Goal: Task Accomplishment & Management: Manage account settings

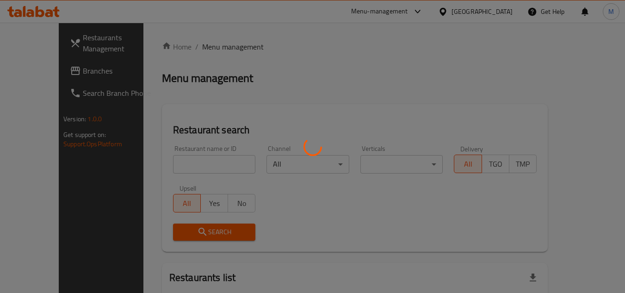
scroll to position [76, 0]
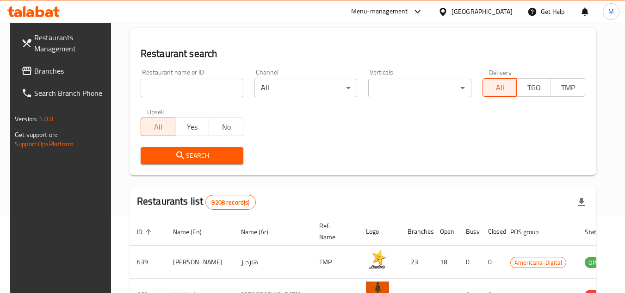
click at [215, 83] on input "search" at bounding box center [192, 88] width 103 height 19
paste input "NICE DAY RESTAURANT"
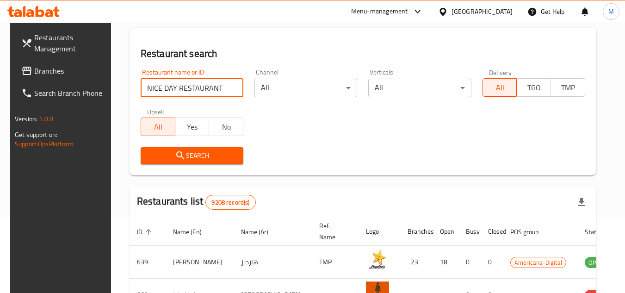
type input "NICE DAY RESTAURANT"
click button "Search" at bounding box center [192, 155] width 103 height 17
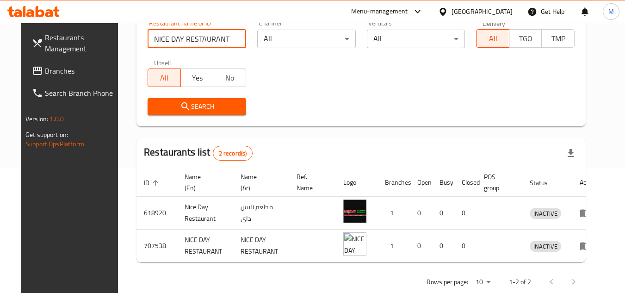
scroll to position [145, 0]
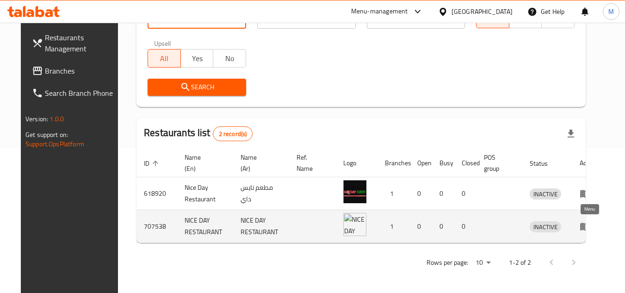
click at [587, 226] on icon "enhanced table" at bounding box center [585, 227] width 10 height 8
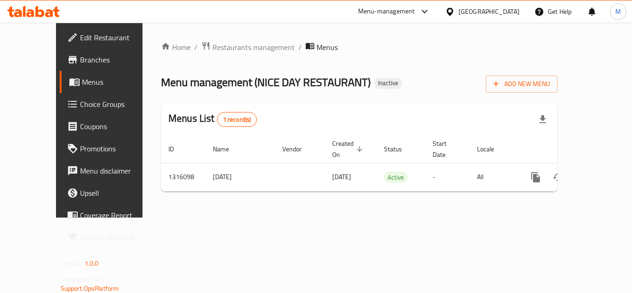
click at [80, 60] on span "Branches" at bounding box center [117, 59] width 74 height 11
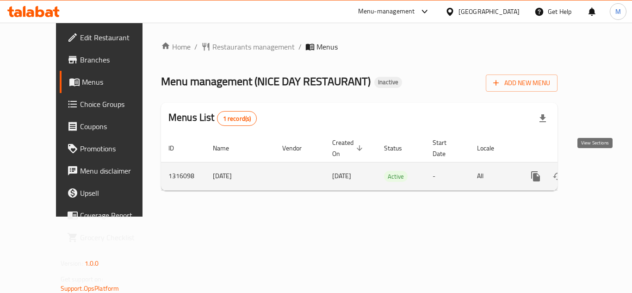
click at [598, 172] on icon "enhanced table" at bounding box center [602, 176] width 8 height 8
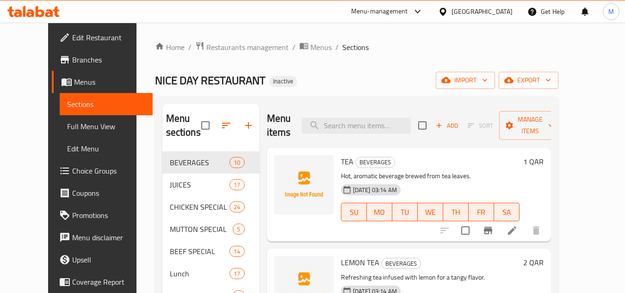
click at [490, 77] on icon "button" at bounding box center [484, 79] width 9 height 9
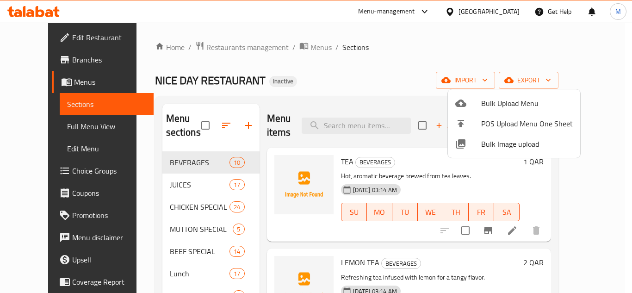
click at [486, 146] on span "Bulk Image upload" at bounding box center [527, 143] width 92 height 11
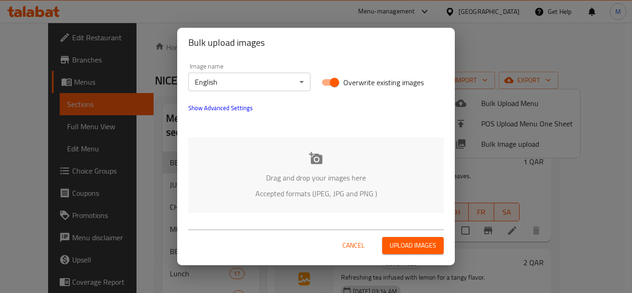
click at [273, 154] on div "Drag and drop your images here Accepted formats (JPEG, JPG and PNG )" at bounding box center [315, 174] width 255 height 75
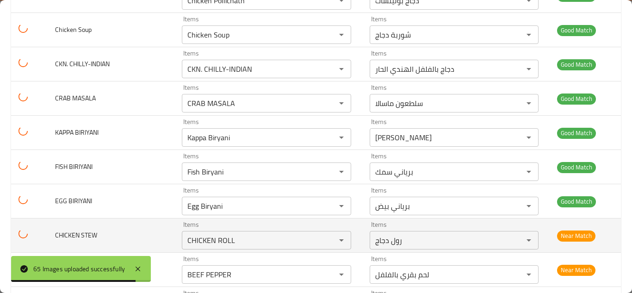
scroll to position [2093, 0]
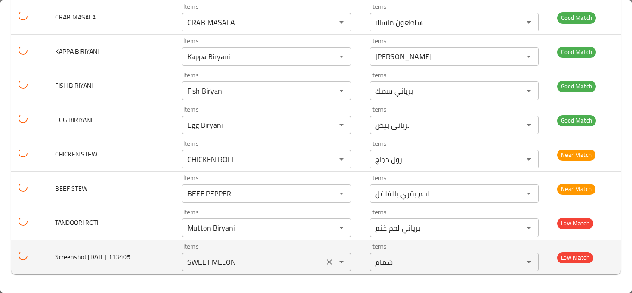
drag, startPoint x: 318, startPoint y: 261, endPoint x: 305, endPoint y: 256, distance: 13.2
click at [327, 261] on icon "Clear" at bounding box center [330, 262] width 6 height 6
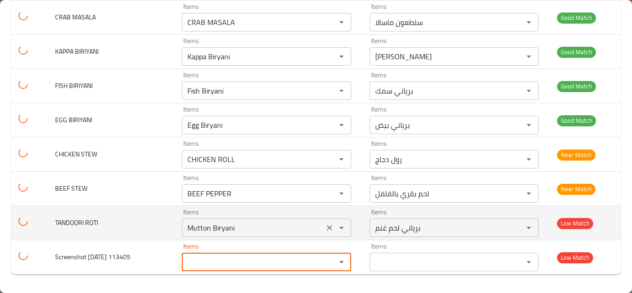
click at [218, 227] on ROTI "Mutton Biryani" at bounding box center [253, 227] width 136 height 13
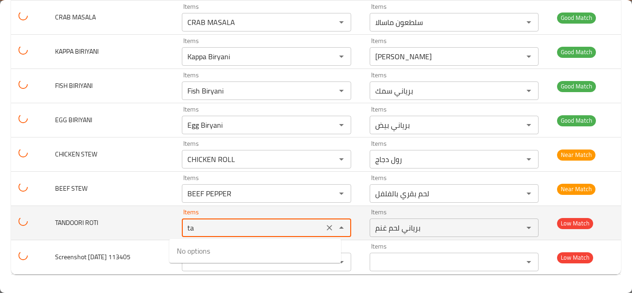
type ROTI "t"
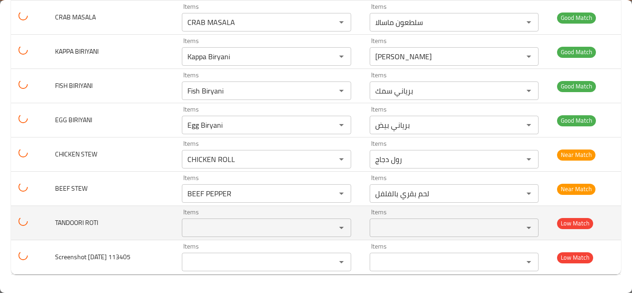
click at [66, 224] on span "TANDOORI ROTI" at bounding box center [76, 223] width 43 height 12
click at [66, 223] on span "TANDOORI ROTI" at bounding box center [76, 223] width 43 height 12
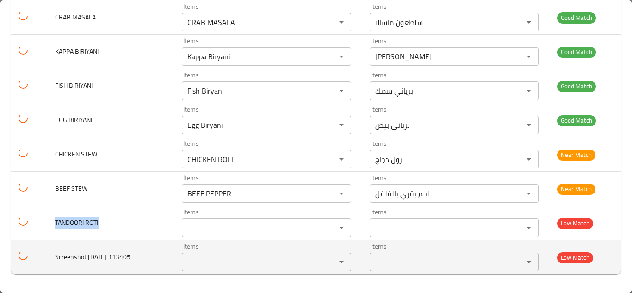
copy span "TANDOORI ROTI"
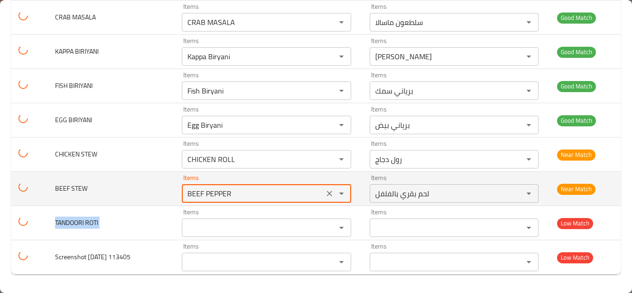
click at [241, 194] on STEW "BEEF PEPPER" at bounding box center [253, 193] width 136 height 13
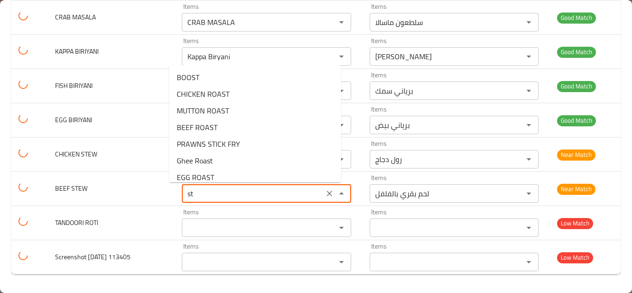
type STEW "s"
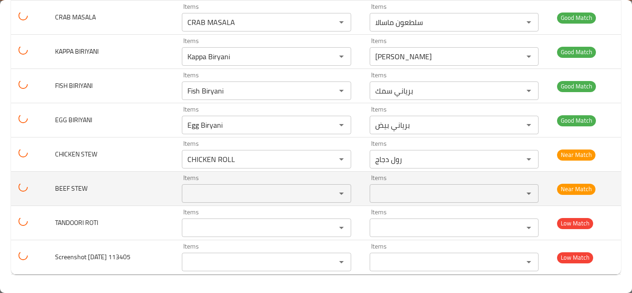
click at [66, 187] on span "BEEF STEW" at bounding box center [71, 188] width 32 height 12
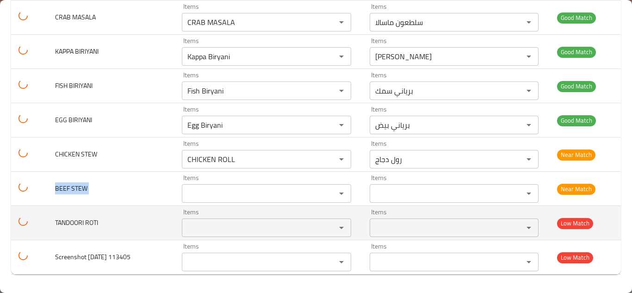
copy span "BEEF STEW"
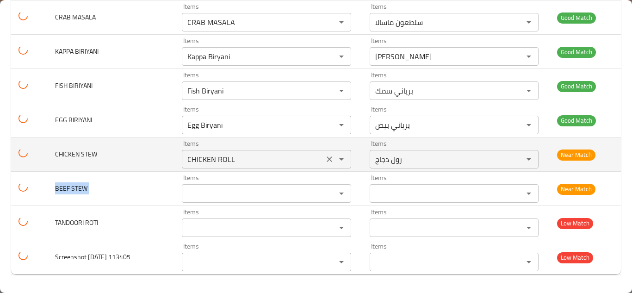
drag, startPoint x: 322, startPoint y: 159, endPoint x: 323, endPoint y: 168, distance: 8.4
click at [325, 159] on icon "Clear" at bounding box center [329, 159] width 9 height 9
click at [69, 153] on span "CHICKEN STEW" at bounding box center [76, 154] width 42 height 12
click at [68, 153] on span "CHICKEN STEW" at bounding box center [76, 154] width 42 height 12
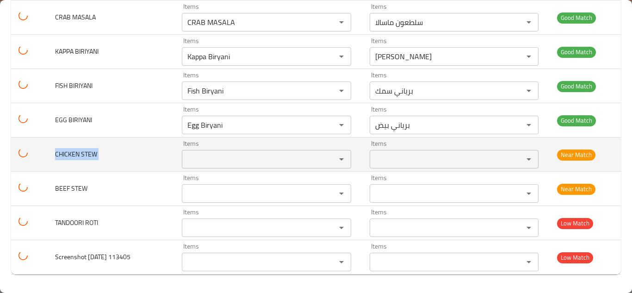
copy span "CHICKEN STEW"
click at [85, 152] on span "CHICKEN STEW" at bounding box center [76, 154] width 42 height 12
click at [93, 150] on span "CHICKEN STEW" at bounding box center [76, 154] width 42 height 12
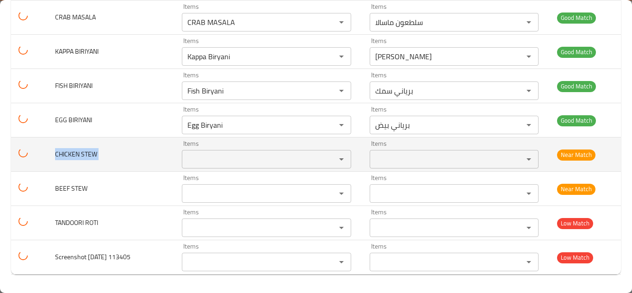
click at [93, 150] on span "CHICKEN STEW" at bounding box center [76, 154] width 42 height 12
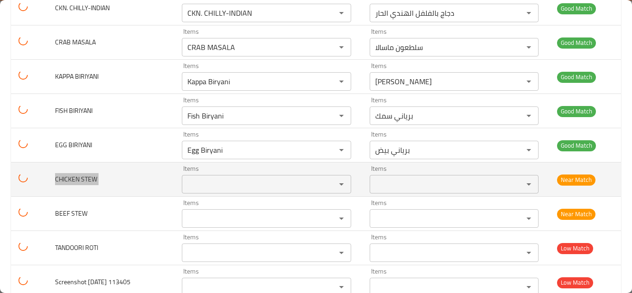
scroll to position [2047, 0]
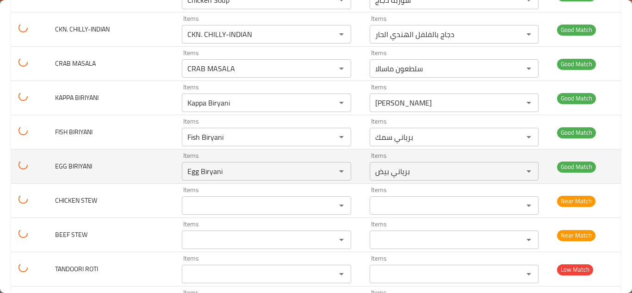
click at [147, 168] on td "EGG BIRIYANI" at bounding box center [111, 166] width 127 height 34
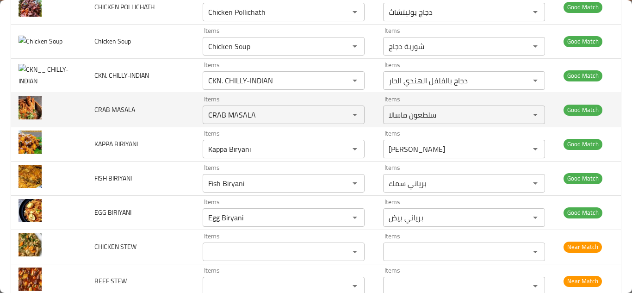
scroll to position [1965, 0]
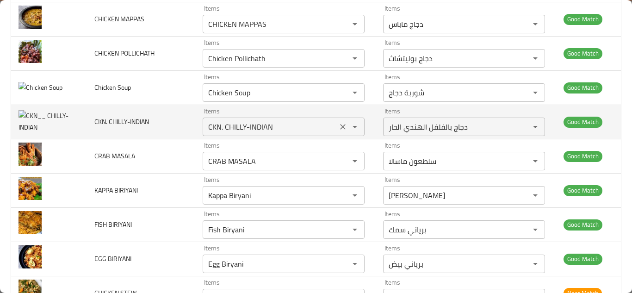
click at [223, 123] on CHILLY-INDIAN "CKN. CHILLY-INDIAN" at bounding box center [269, 126] width 129 height 13
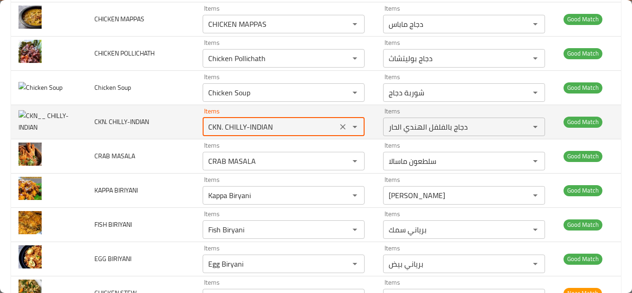
click at [341, 129] on button "Clear" at bounding box center [342, 126] width 13 height 13
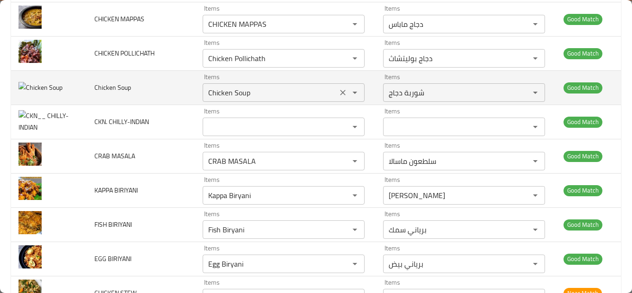
click at [246, 91] on Soup "Chicken Soup" at bounding box center [269, 92] width 129 height 13
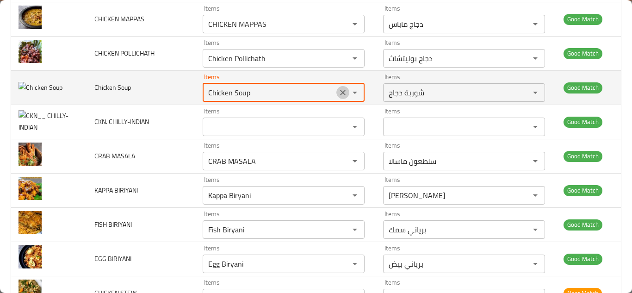
click at [338, 94] on icon "Clear" at bounding box center [342, 92] width 9 height 9
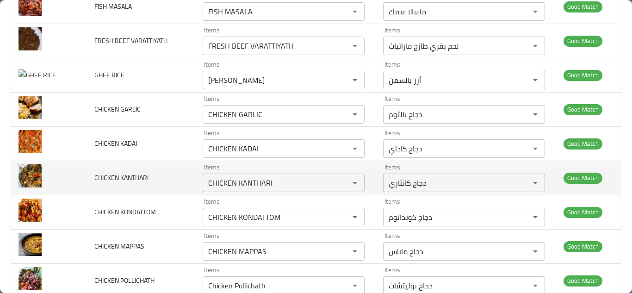
scroll to position [1641, 0]
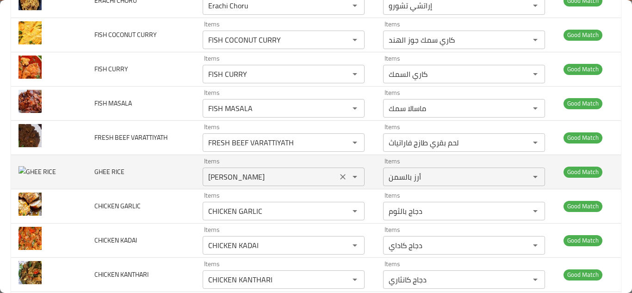
click at [216, 175] on RICE "[PERSON_NAME]" at bounding box center [269, 176] width 129 height 13
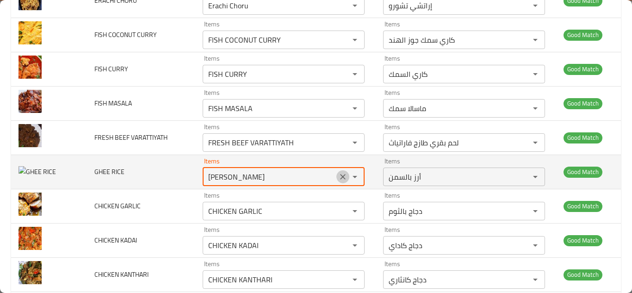
click at [338, 178] on icon "Clear" at bounding box center [342, 176] width 9 height 9
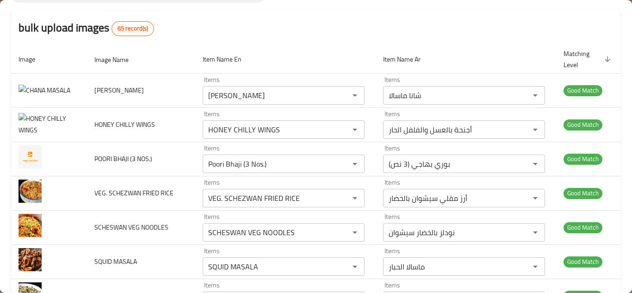
scroll to position [68, 0]
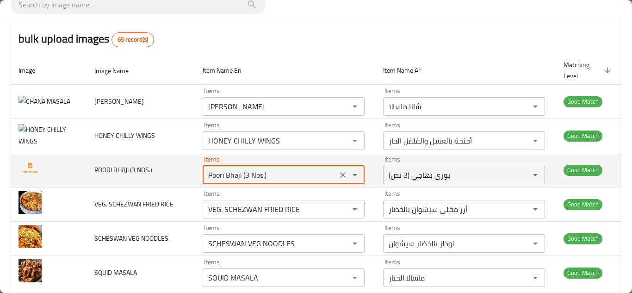
click at [227, 172] on NOS__\) "Poori Bhaji (3 Nos.)" at bounding box center [269, 174] width 129 height 13
click at [338, 174] on icon "Clear" at bounding box center [342, 174] width 9 height 9
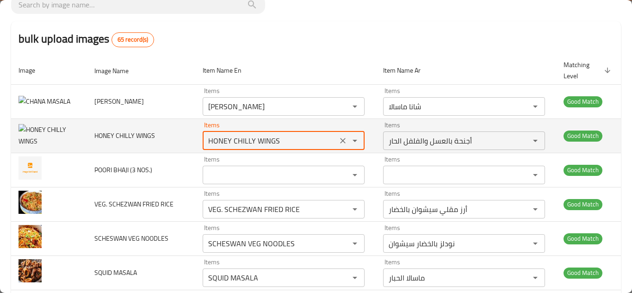
click at [239, 138] on WINGS "HONEY CHILLY WINGS" at bounding box center [269, 140] width 129 height 13
click at [338, 137] on icon "Clear" at bounding box center [342, 140] width 9 height 9
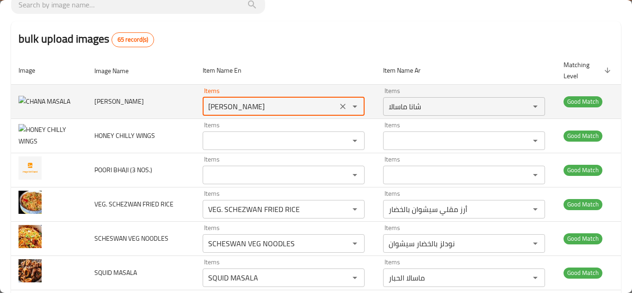
click at [216, 101] on MASALA "[PERSON_NAME]" at bounding box center [269, 106] width 129 height 13
click at [218, 105] on MASALA "[PERSON_NAME]" at bounding box center [269, 106] width 129 height 13
click at [219, 105] on MASALA "[PERSON_NAME]" at bounding box center [269, 106] width 129 height 13
click at [338, 107] on icon "Clear" at bounding box center [342, 106] width 9 height 9
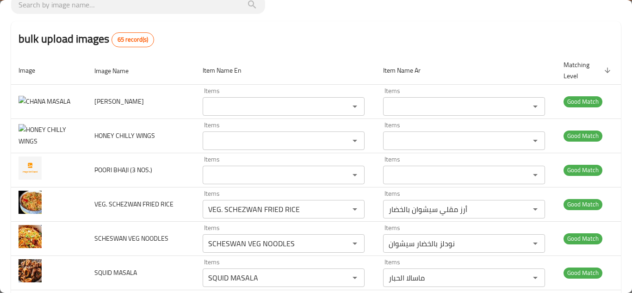
click at [195, 59] on th "Item Name En" at bounding box center [285, 70] width 180 height 28
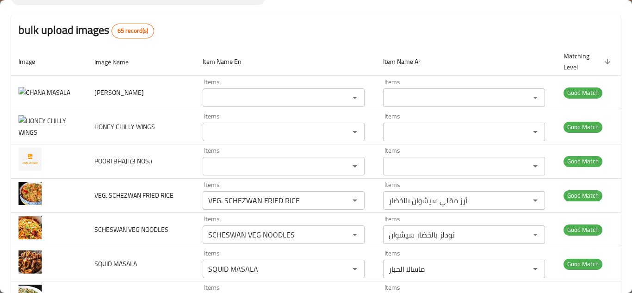
scroll to position [0, 0]
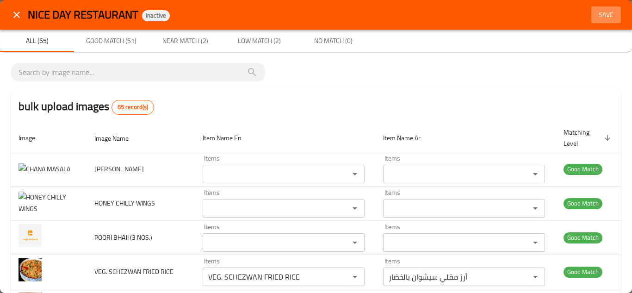
click at [595, 13] on span "Save" at bounding box center [606, 15] width 22 height 12
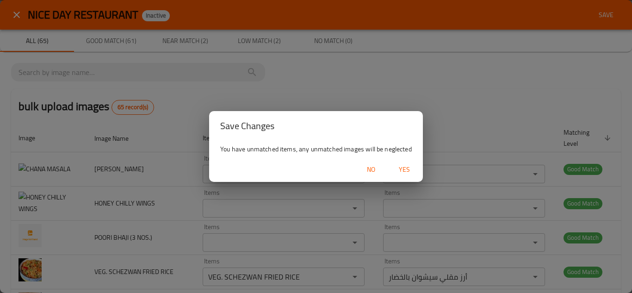
click at [406, 168] on span "Yes" at bounding box center [404, 170] width 22 height 12
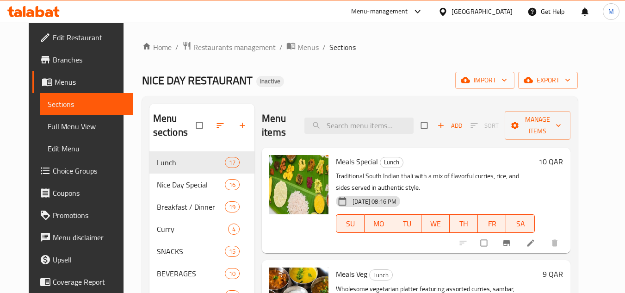
click at [365, 73] on div "NICE DAY RESTAURANT Inactive import export" at bounding box center [360, 80] width 436 height 17
click at [507, 78] on span "import" at bounding box center [485, 81] width 44 height 12
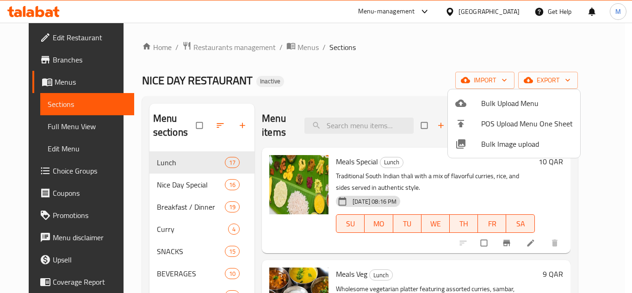
click at [495, 146] on span "Bulk Image upload" at bounding box center [527, 143] width 92 height 11
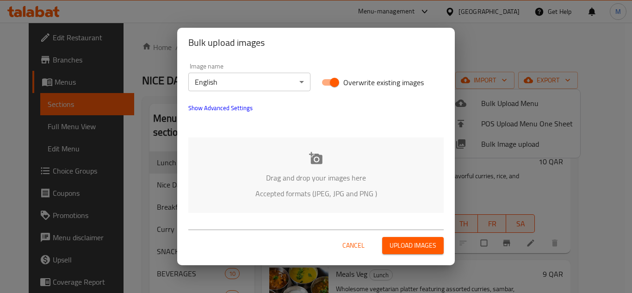
click at [236, 139] on div "Drag and drop your images here Accepted formats (JPEG, JPG and PNG )" at bounding box center [315, 174] width 255 height 75
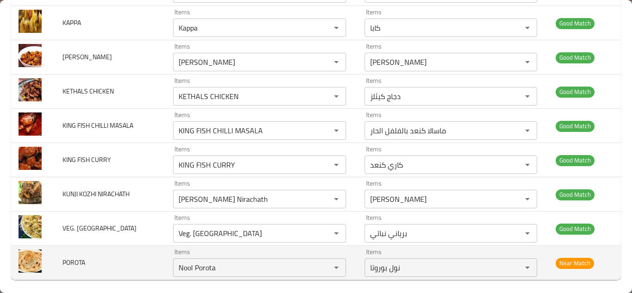
scroll to position [1956, 0]
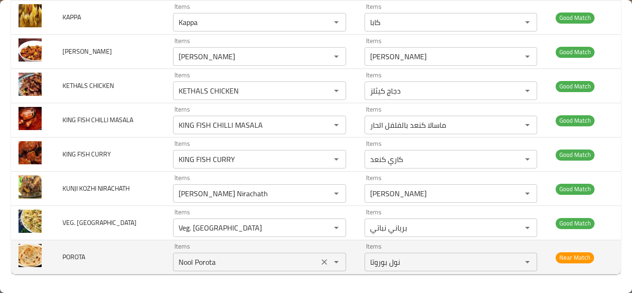
click at [192, 263] on input "Nool Porota" at bounding box center [246, 261] width 140 height 13
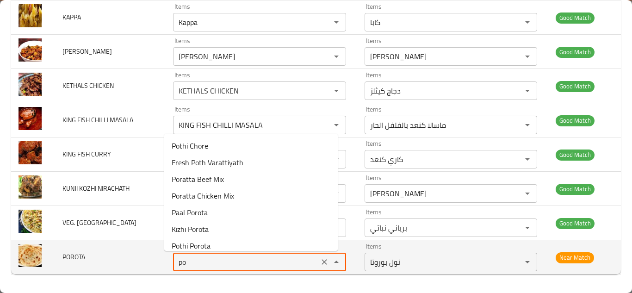
type input "p"
click at [70, 255] on span "POROTA" at bounding box center [73, 257] width 23 height 12
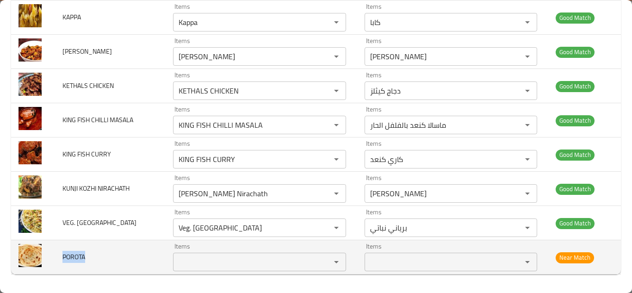
click at [70, 255] on span "POROTA" at bounding box center [73, 257] width 23 height 12
copy span "POROTA"
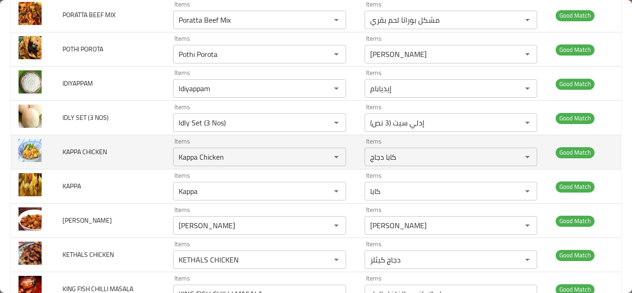
scroll to position [1771, 0]
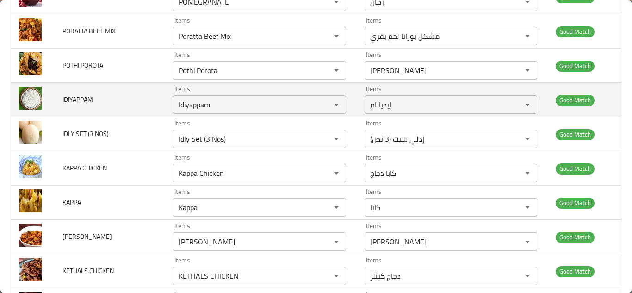
click at [124, 100] on td "IDIYAPPAM" at bounding box center [110, 100] width 111 height 34
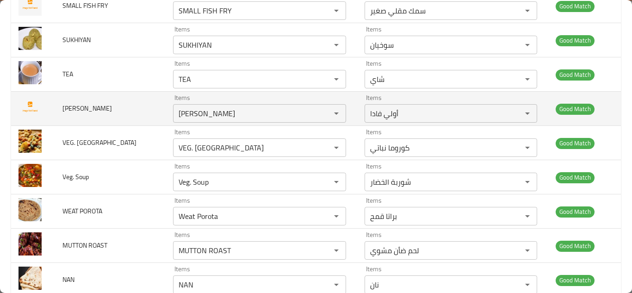
scroll to position [1031, 0]
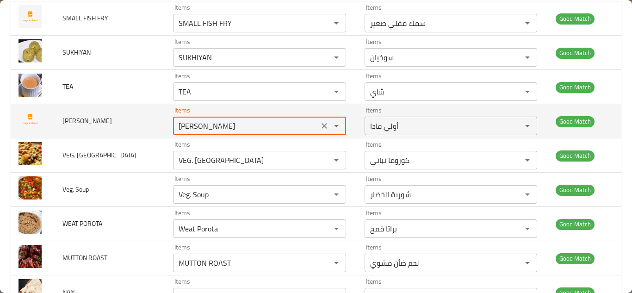
click at [193, 124] on VADA "[PERSON_NAME]" at bounding box center [246, 125] width 140 height 13
click at [181, 123] on VADA "[PERSON_NAME]" at bounding box center [246, 125] width 140 height 13
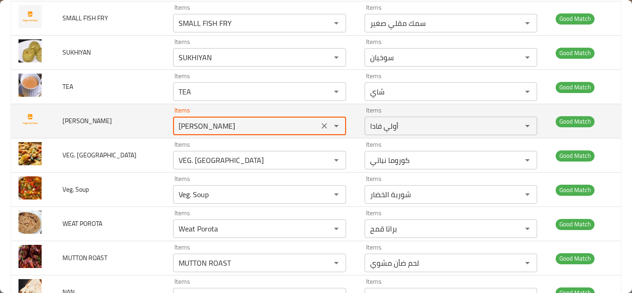
click at [322, 127] on icon "Clear" at bounding box center [325, 126] width 6 height 6
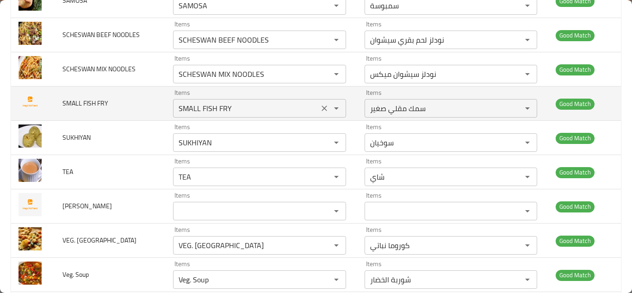
scroll to position [938, 0]
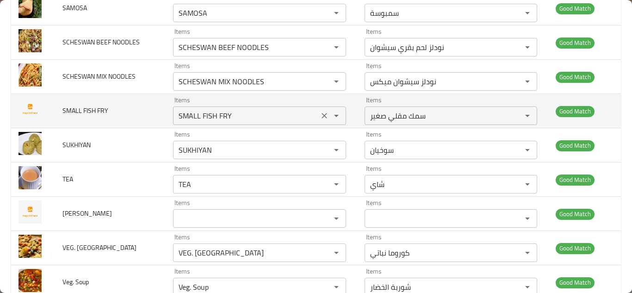
click at [244, 116] on FRY "SMALL FISH FRY" at bounding box center [246, 115] width 140 height 13
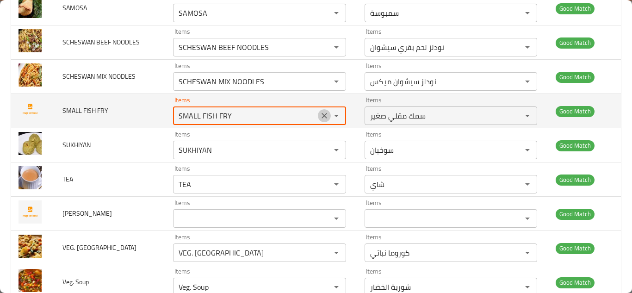
click at [320, 116] on icon "Clear" at bounding box center [324, 115] width 9 height 9
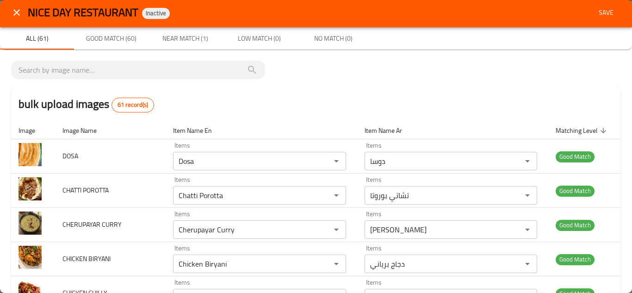
scroll to position [0, 0]
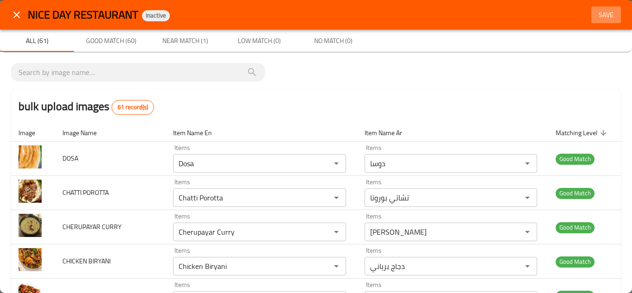
click at [599, 12] on span "Save" at bounding box center [606, 15] width 22 height 12
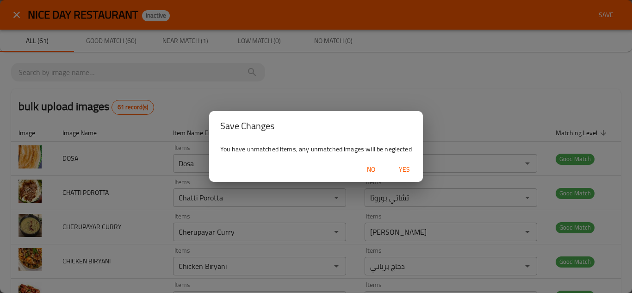
click at [403, 166] on span "Yes" at bounding box center [404, 170] width 22 height 12
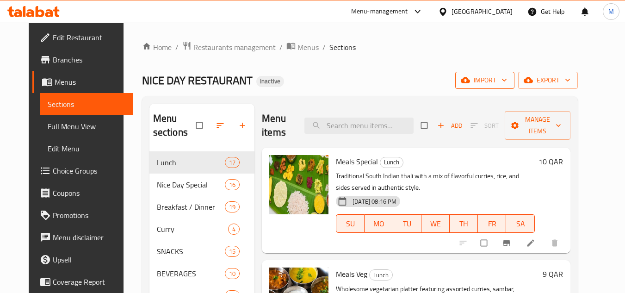
click at [509, 79] on icon "button" at bounding box center [504, 79] width 9 height 9
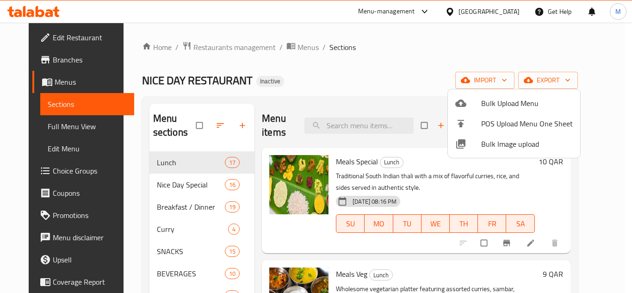
click at [485, 142] on span "Bulk Image upload" at bounding box center [527, 143] width 92 height 11
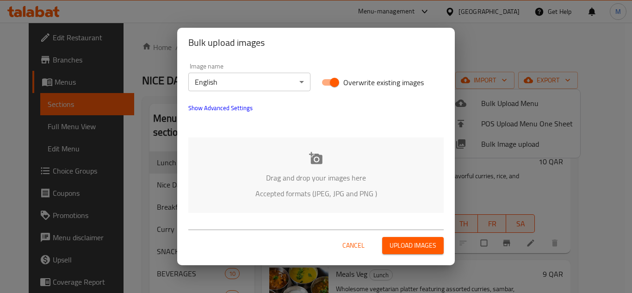
click at [251, 171] on div "Drag and drop your images here Accepted formats (JPEG, JPG and PNG )" at bounding box center [315, 174] width 255 height 75
click at [267, 162] on div "Drag and drop your images here Accepted formats (JPEG, JPG and PNG )" at bounding box center [315, 174] width 255 height 75
click at [355, 245] on span "Cancel" at bounding box center [353, 246] width 22 height 12
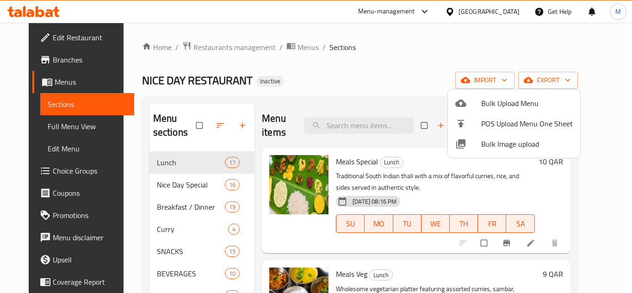
click at [489, 143] on span "Bulk Image upload" at bounding box center [527, 143] width 92 height 11
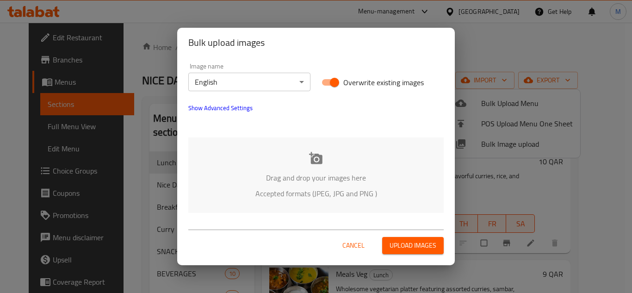
click at [221, 162] on div "Drag and drop your images here Accepted formats (JPEG, JPG and PNG )" at bounding box center [315, 174] width 255 height 75
click at [281, 142] on div "Drag and drop your images here Accepted formats (JPEG, JPG and PNG )" at bounding box center [315, 174] width 255 height 75
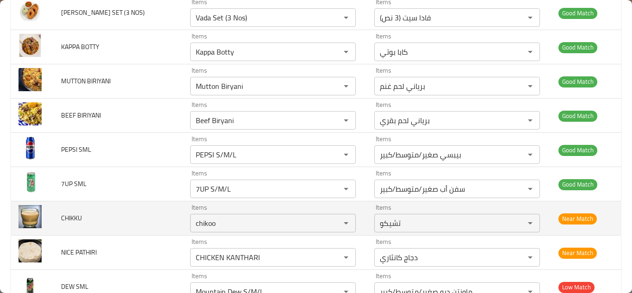
scroll to position [2847, 0]
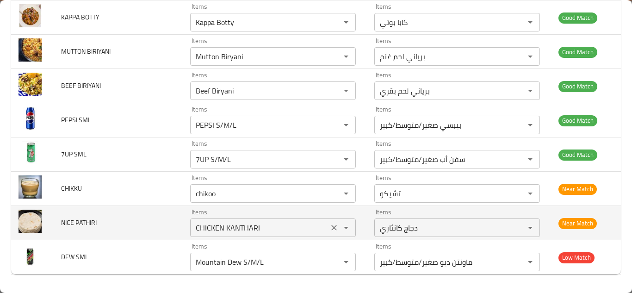
click at [214, 225] on PATHIRI "CHICKEN KANTHARI" at bounding box center [259, 227] width 133 height 13
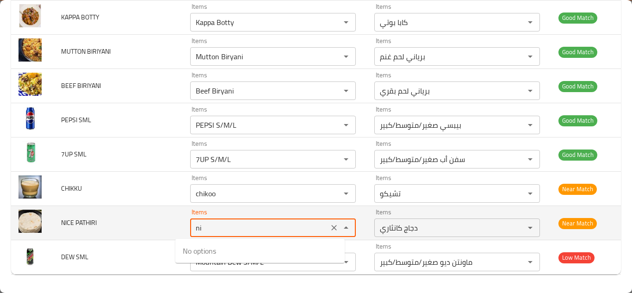
type PATHIRI "n"
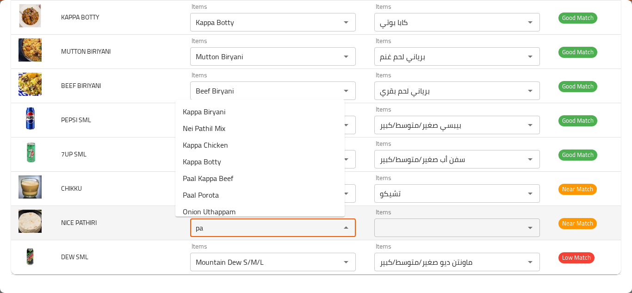
type PATHIRI "p"
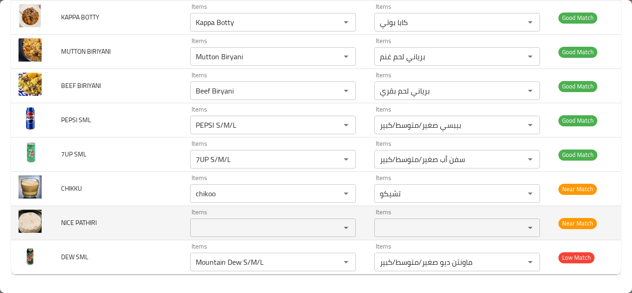
click at [80, 222] on span "NICE PATHIRI" at bounding box center [79, 223] width 36 height 12
click at [79, 222] on span "NICE PATHIRI" at bounding box center [79, 223] width 36 height 12
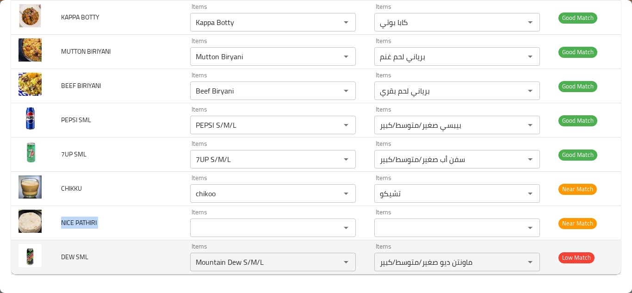
copy span "NICE PATHIRI"
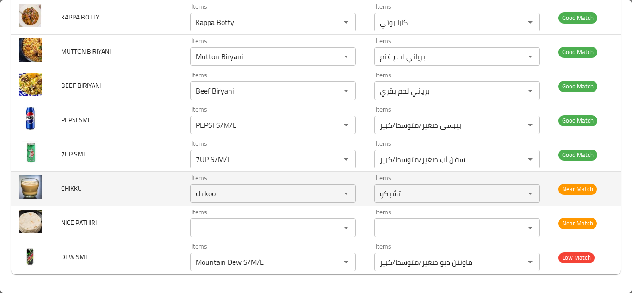
click at [142, 186] on td "CHIKKU" at bounding box center [118, 189] width 129 height 34
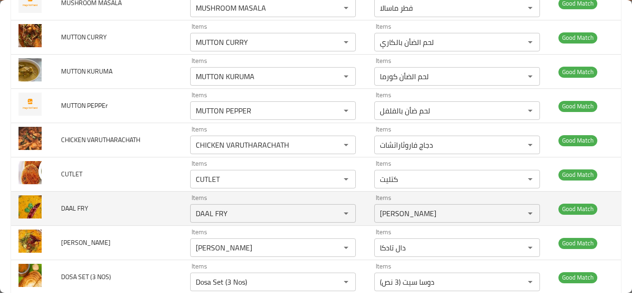
scroll to position [209, 0]
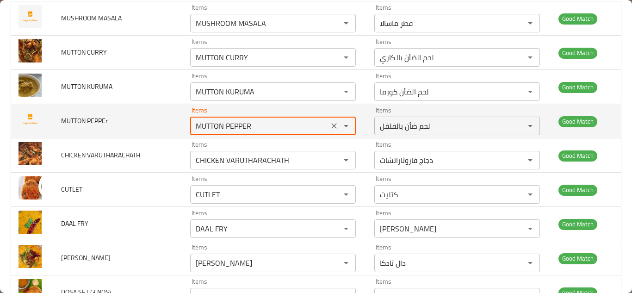
click at [193, 127] on PEPPEr "MUTTON PEPPER" at bounding box center [259, 125] width 133 height 13
click at [330, 123] on icon "Clear" at bounding box center [334, 125] width 9 height 9
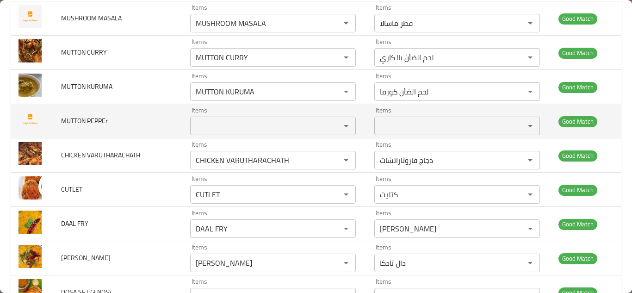
scroll to position [162, 0]
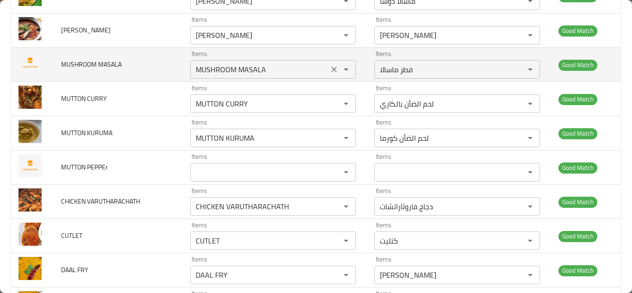
click at [193, 66] on MASALA "MUSHROOM MASALA" at bounding box center [259, 69] width 133 height 13
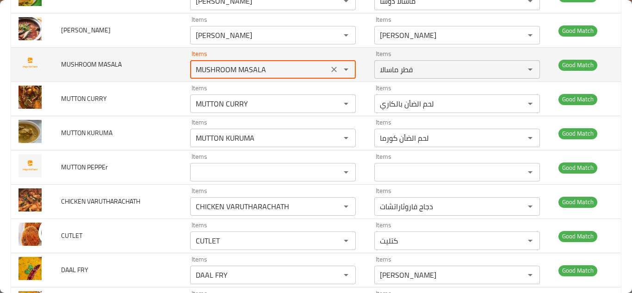
click at [330, 71] on icon "Clear" at bounding box center [334, 69] width 9 height 9
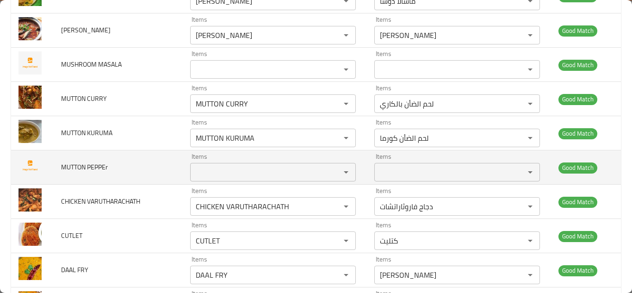
scroll to position [70, 0]
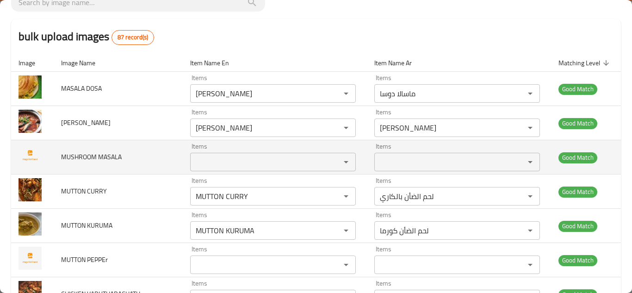
click at [143, 150] on td "MUSHROOM MASALA" at bounding box center [118, 157] width 129 height 34
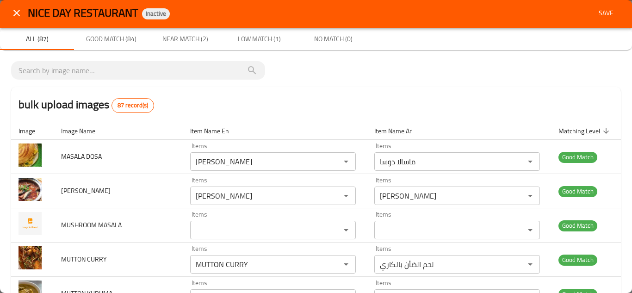
scroll to position [0, 0]
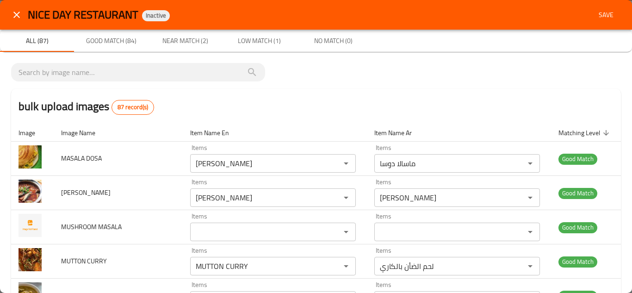
click at [599, 15] on span "Save" at bounding box center [606, 15] width 22 height 12
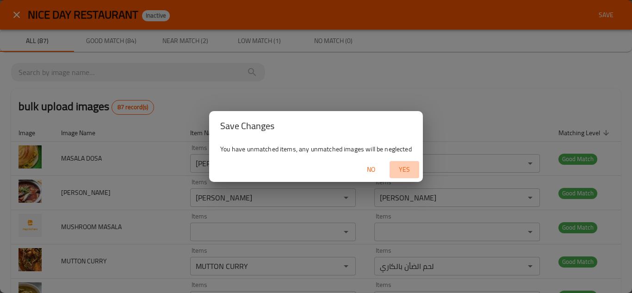
click at [405, 166] on span "Yes" at bounding box center [404, 170] width 22 height 12
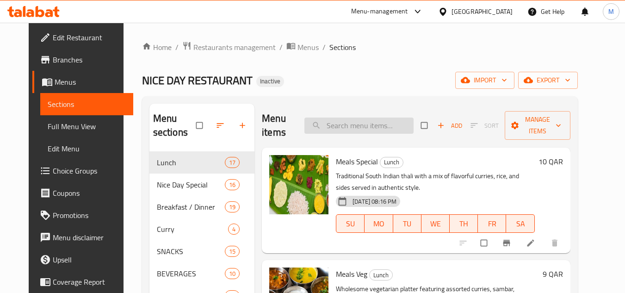
click at [355, 126] on input "search" at bounding box center [359, 126] width 109 height 16
paste input "CKN. CHILLY-INDIAN"
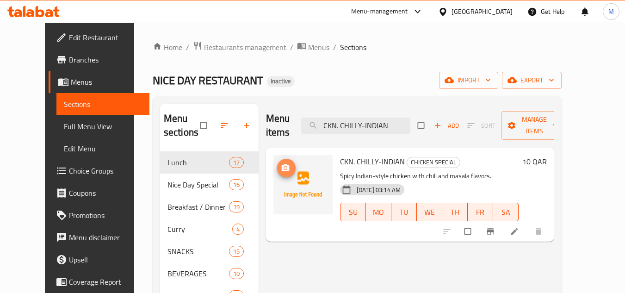
click at [281, 166] on icon "upload picture" at bounding box center [285, 167] width 9 height 9
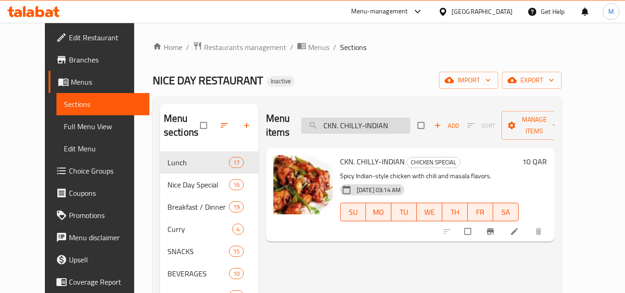
click at [377, 128] on input "CKN. CHILLY-INDIAN" at bounding box center [355, 126] width 109 height 16
click at [376, 128] on input "CKN. CHILLY-INDIAN" at bounding box center [355, 126] width 109 height 16
paste input "[PERSON_NAME] Soup"
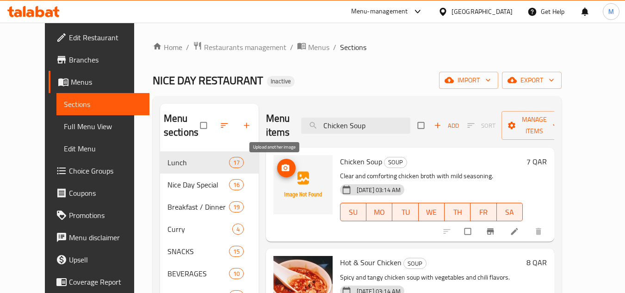
type input "Chicken Soup"
click at [281, 169] on icon "upload picture" at bounding box center [285, 167] width 9 height 9
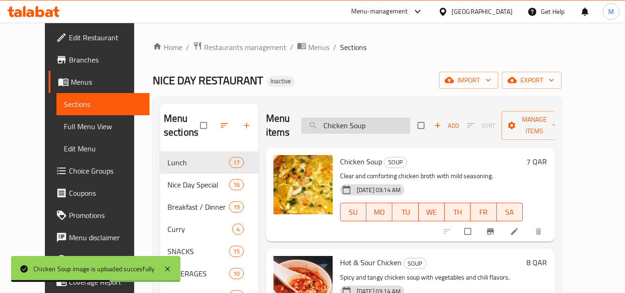
click at [368, 123] on input "Chicken Soup" at bounding box center [355, 126] width 109 height 16
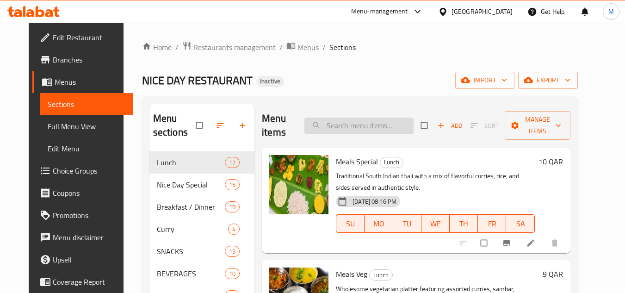
click at [354, 128] on input "search" at bounding box center [359, 126] width 109 height 16
paste input "[PERSON_NAME]"
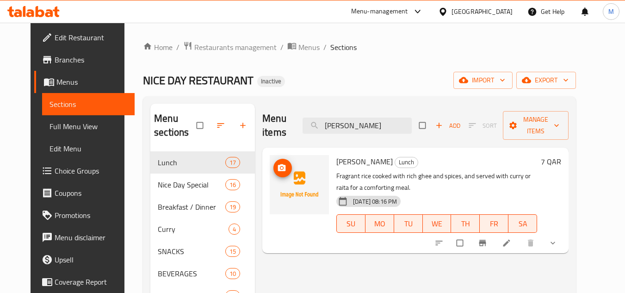
click at [277, 168] on icon "upload picture" at bounding box center [281, 167] width 9 height 9
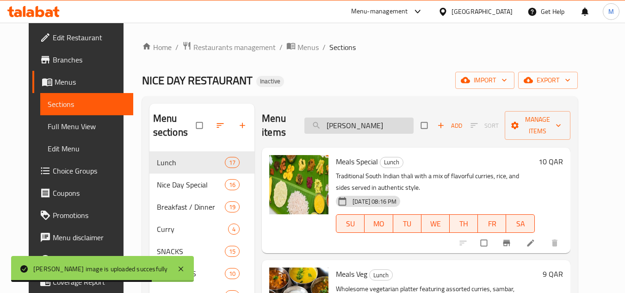
click at [351, 124] on input "[PERSON_NAME]" at bounding box center [359, 126] width 109 height 16
paste input "Poori Bhaji (3 Nos.)"
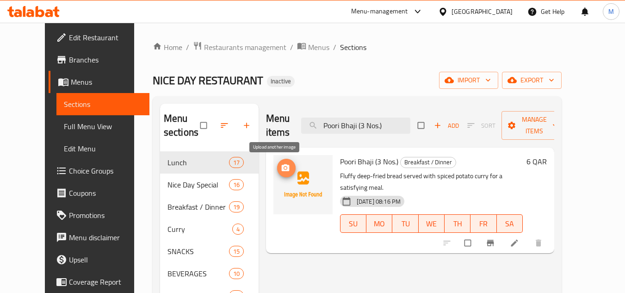
click at [277, 162] on button "upload picture" at bounding box center [286, 168] width 19 height 19
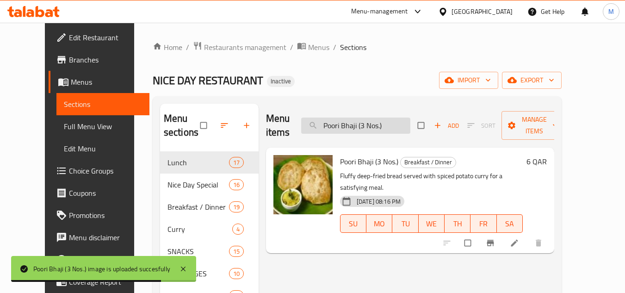
click at [398, 126] on input "Poori Bhaji (3 Nos.)" at bounding box center [355, 126] width 109 height 16
click at [397, 126] on input "Poori Bhaji (3 Nos.)" at bounding box center [355, 126] width 109 height 16
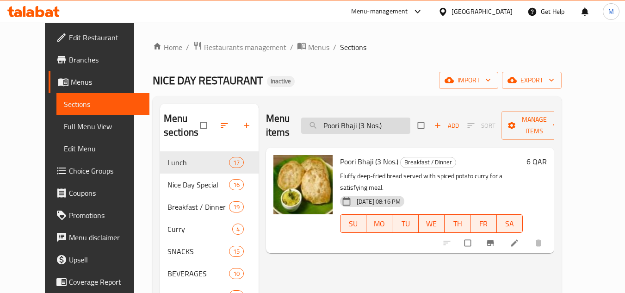
paste input "HONEY CHILLY WINGS"
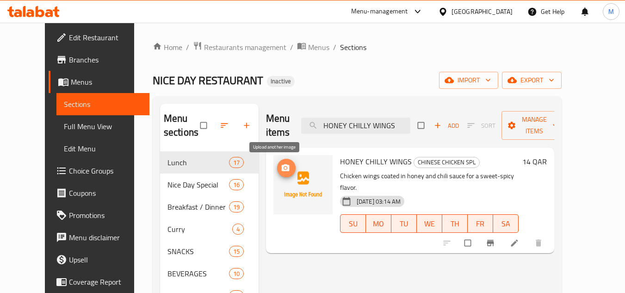
click at [277, 163] on span "upload picture" at bounding box center [286, 167] width 19 height 9
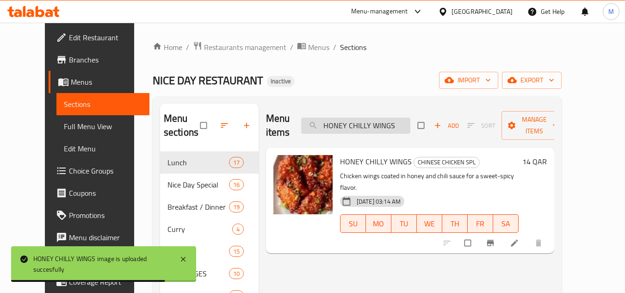
click at [377, 121] on input "HONEY CHILLY WINGS" at bounding box center [355, 126] width 109 height 16
click at [377, 120] on input "HONEY CHILLY WINGS" at bounding box center [355, 126] width 109 height 16
paste input "[PERSON_NAME]"
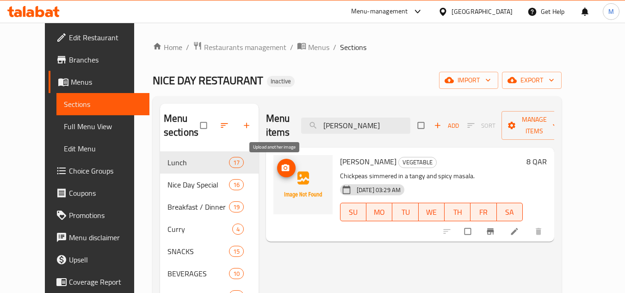
click at [280, 164] on span "upload picture" at bounding box center [286, 167] width 19 height 9
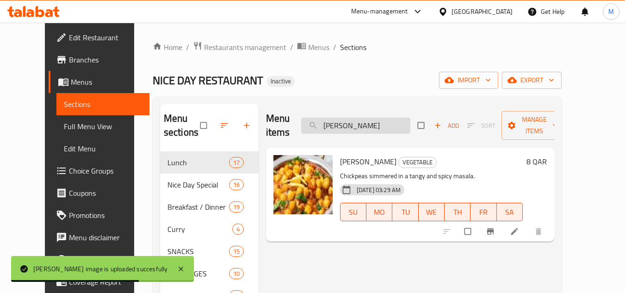
click at [373, 121] on input "[PERSON_NAME]" at bounding box center [355, 126] width 109 height 16
paste input "[PERSON_NAME]"
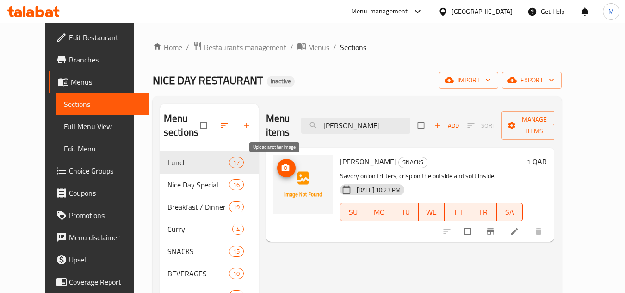
type input "[PERSON_NAME]"
click at [282, 170] on icon "upload picture" at bounding box center [286, 167] width 8 height 7
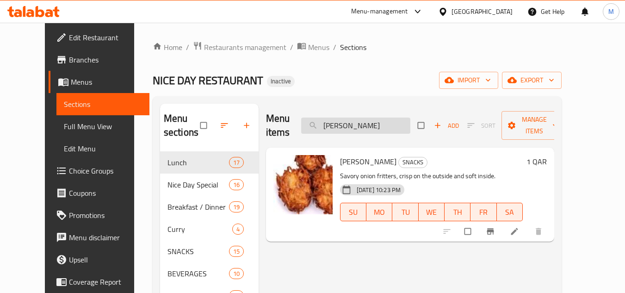
click at [353, 127] on input "[PERSON_NAME]" at bounding box center [355, 126] width 109 height 16
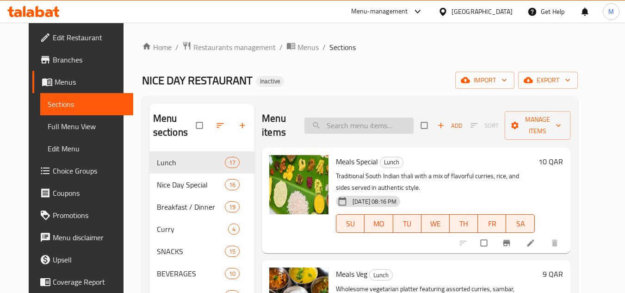
click at [342, 127] on input "search" at bounding box center [359, 126] width 109 height 16
paste input "SMALL FISH FRY"
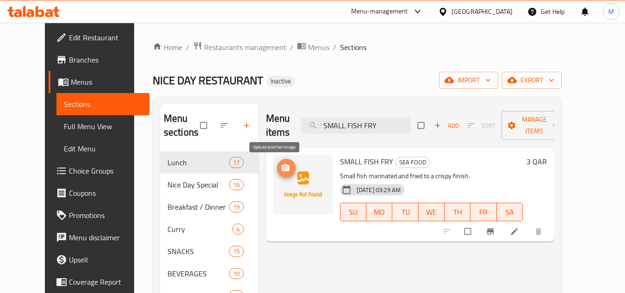
click at [281, 165] on icon "upload picture" at bounding box center [285, 167] width 9 height 9
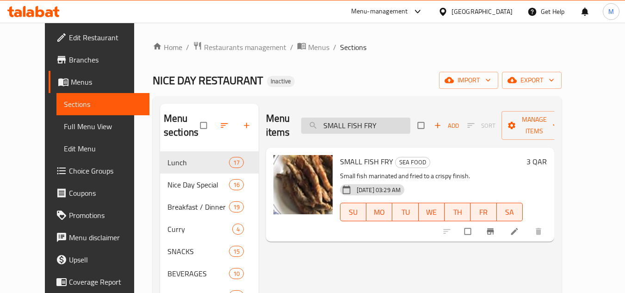
click at [369, 129] on input "SMALL FISH FRY" at bounding box center [355, 126] width 109 height 16
click at [369, 128] on input "SMALL FISH FRY" at bounding box center [355, 126] width 109 height 16
click at [368, 128] on input "SMALL FISH FRY" at bounding box center [355, 126] width 109 height 16
paste input "MUTTON PEPPER"
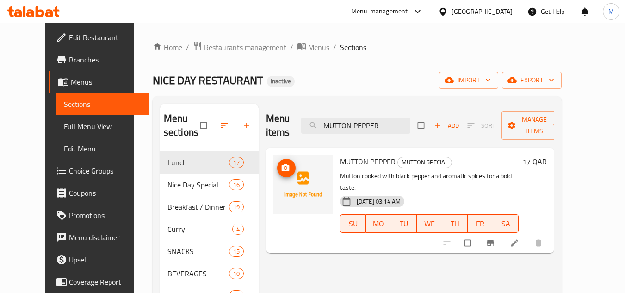
click at [281, 164] on icon "upload picture" at bounding box center [285, 167] width 9 height 9
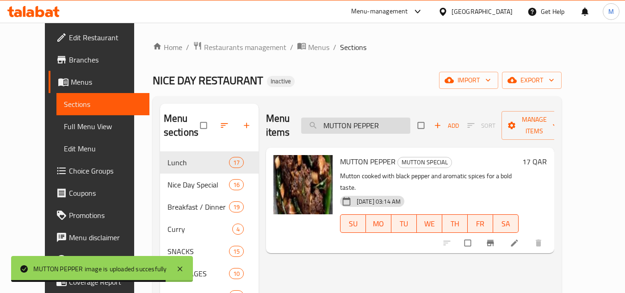
click at [379, 123] on input "MUTTON PEPPER" at bounding box center [355, 126] width 109 height 16
click at [379, 122] on input "MUTTON PEPPER" at bounding box center [355, 126] width 109 height 16
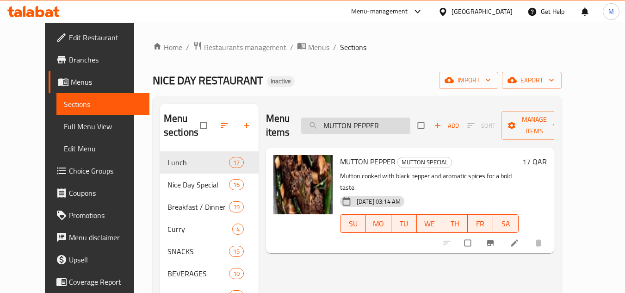
paste input "SHROOM MASALA"
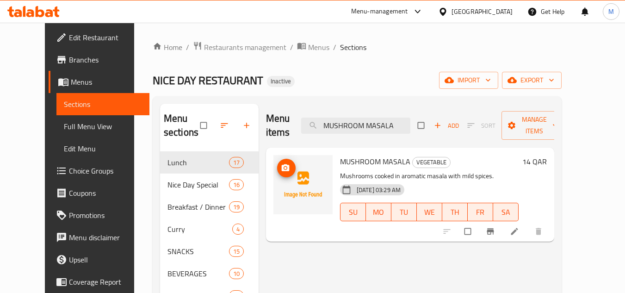
type input "MUSHROOM MASALA"
click at [282, 165] on icon "upload picture" at bounding box center [286, 167] width 8 height 7
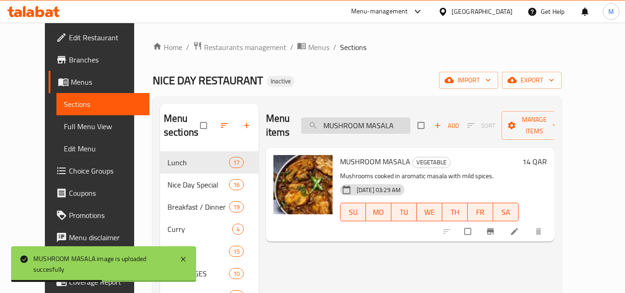
click at [371, 120] on input "MUSHROOM MASALA" at bounding box center [355, 126] width 109 height 16
click at [370, 121] on input "MUSHROOM MASALA" at bounding box center [355, 126] width 109 height 16
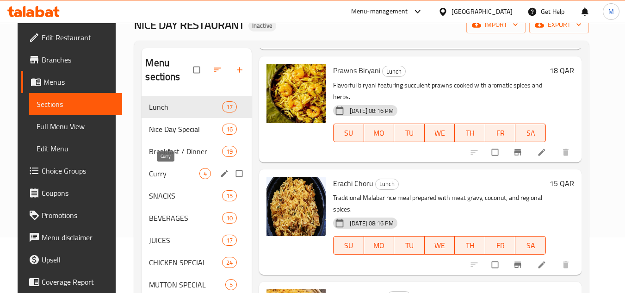
scroll to position [55, 0]
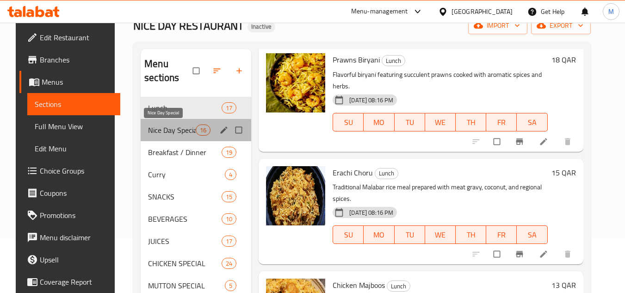
click at [164, 130] on span "Nice Day Special" at bounding box center [172, 129] width 48 height 11
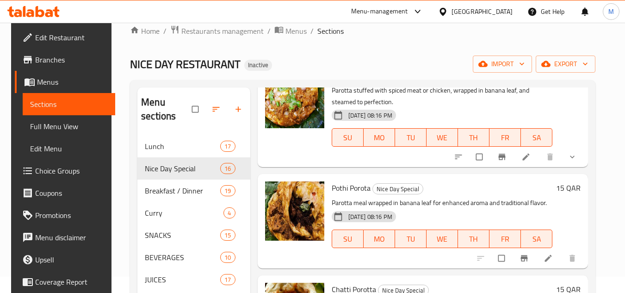
scroll to position [8, 0]
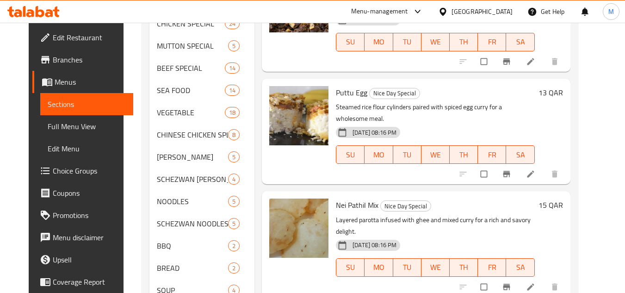
scroll to position [324, 0]
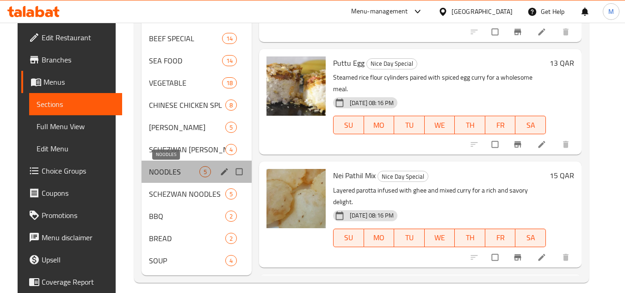
click at [152, 168] on span "NOODLES" at bounding box center [174, 171] width 50 height 11
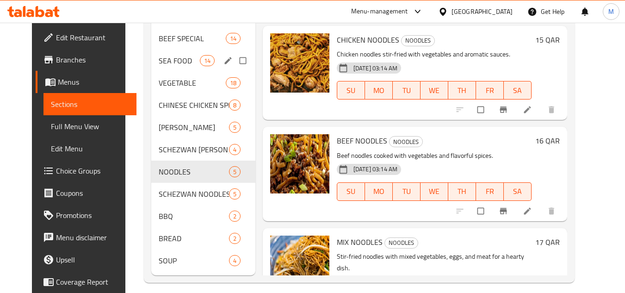
scroll to position [332, 0]
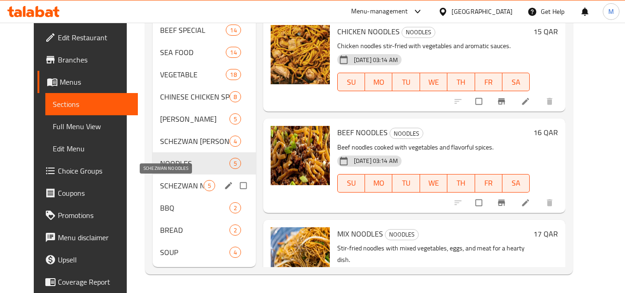
click at [163, 183] on span "SCHEZWAN NOODLES" at bounding box center [182, 185] width 44 height 11
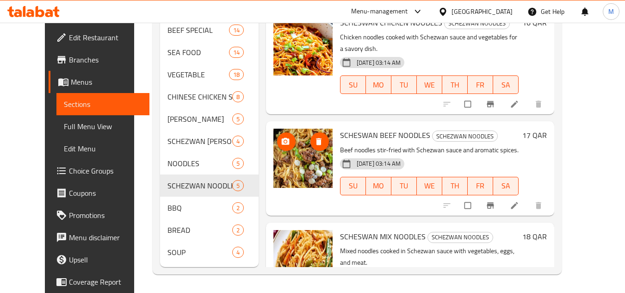
scroll to position [47, 0]
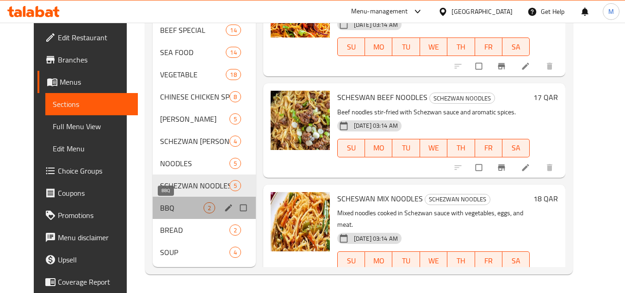
click at [162, 210] on span "BBQ" at bounding box center [182, 207] width 44 height 11
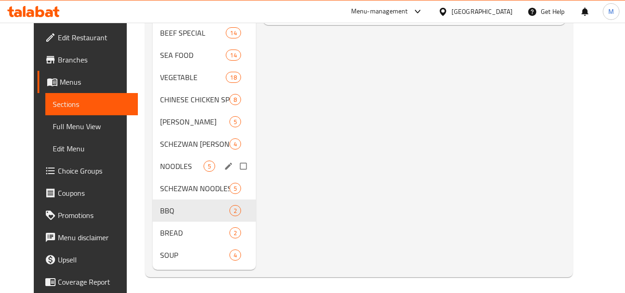
scroll to position [332, 0]
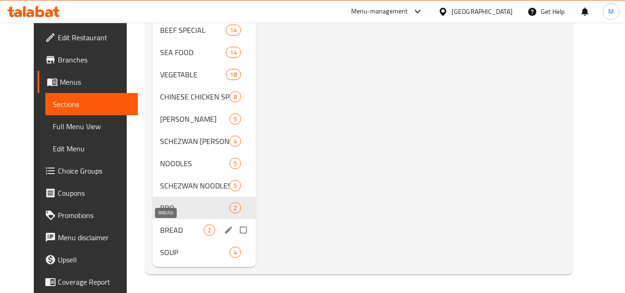
click at [160, 228] on span "BREAD" at bounding box center [182, 229] width 44 height 11
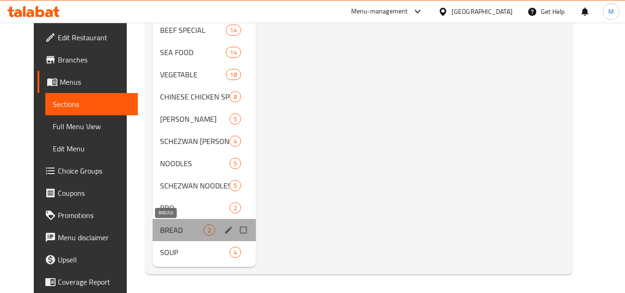
click at [169, 229] on span "BREAD" at bounding box center [182, 229] width 44 height 11
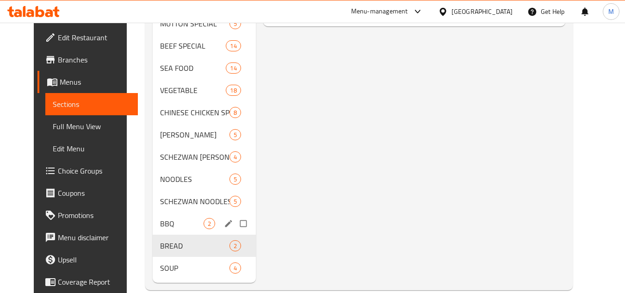
scroll to position [332, 0]
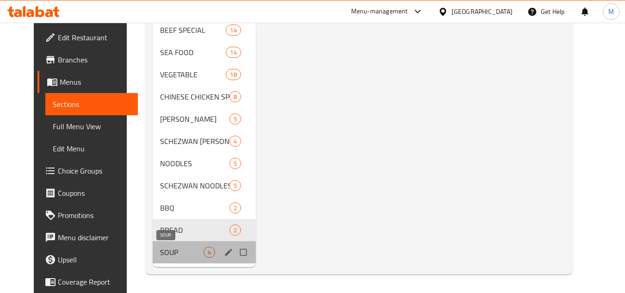
click at [160, 248] on span "SOUP" at bounding box center [182, 252] width 44 height 11
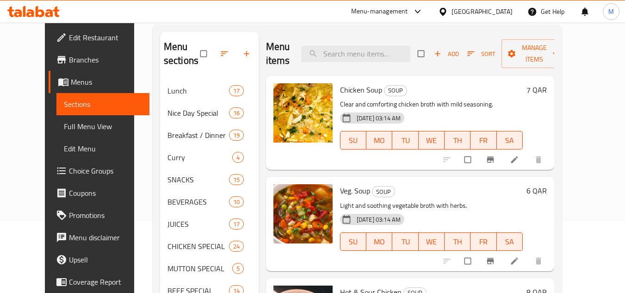
scroll to position [55, 0]
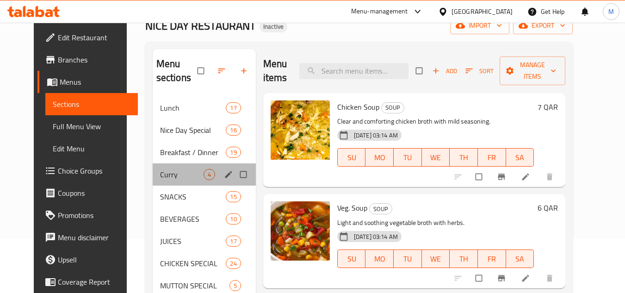
click at [153, 180] on div "Curry 4" at bounding box center [204, 174] width 103 height 22
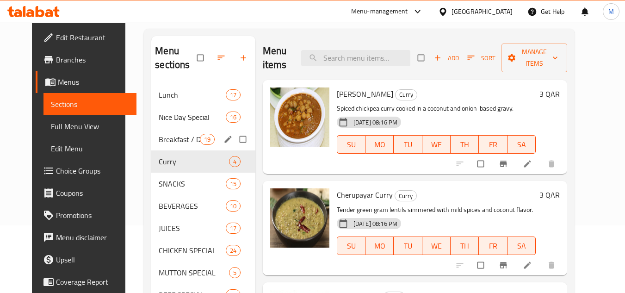
scroll to position [55, 0]
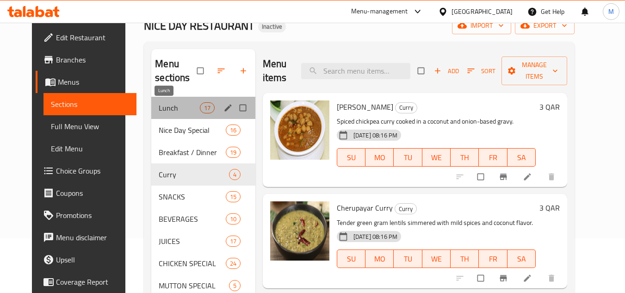
click at [159, 108] on span "Lunch" at bounding box center [179, 107] width 41 height 11
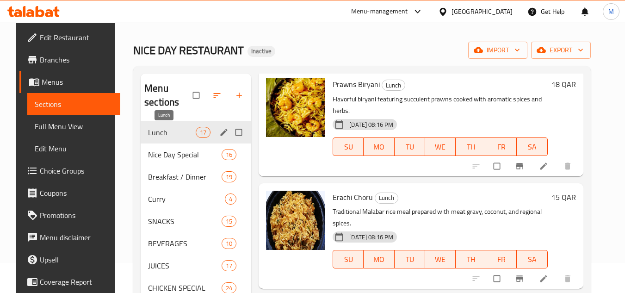
scroll to position [46, 0]
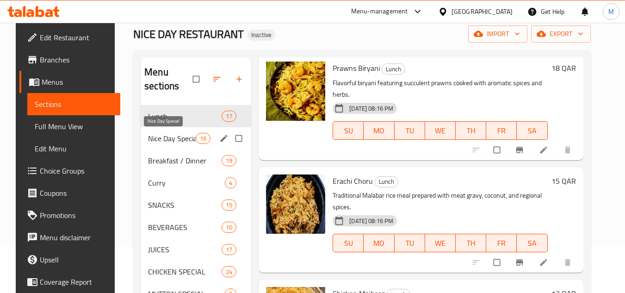
click at [157, 140] on span "Nice Day Special" at bounding box center [172, 138] width 48 height 11
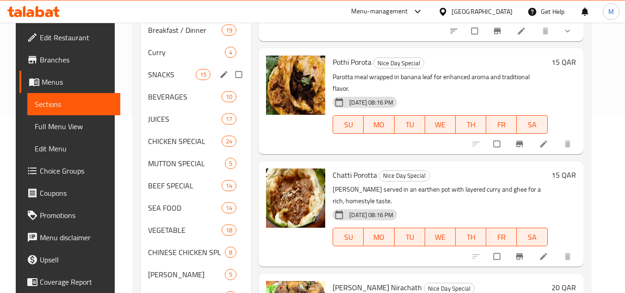
scroll to position [101, 0]
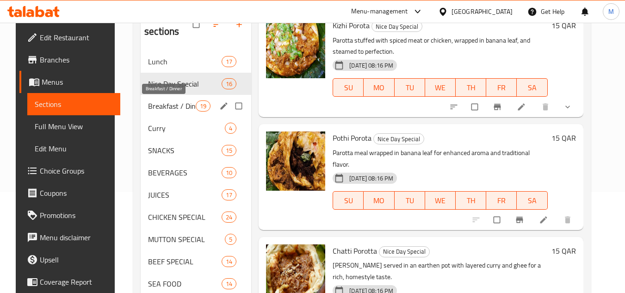
click at [156, 106] on span "Breakfast / Dinner" at bounding box center [172, 105] width 48 height 11
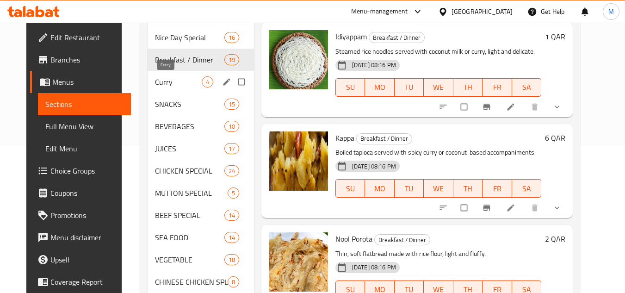
click at [180, 81] on span "Curry" at bounding box center [178, 81] width 47 height 11
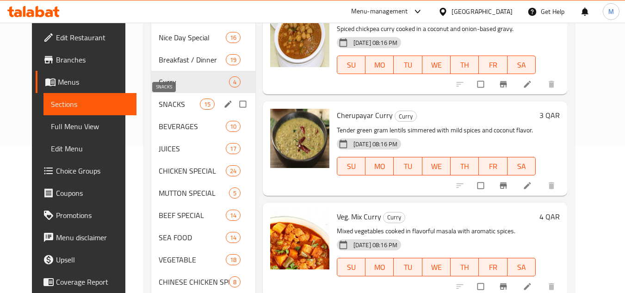
click at [165, 106] on span "SNACKS" at bounding box center [179, 104] width 41 height 11
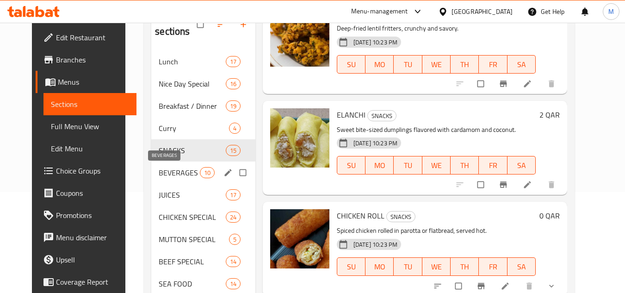
click at [159, 174] on span "BEVERAGES" at bounding box center [179, 172] width 41 height 11
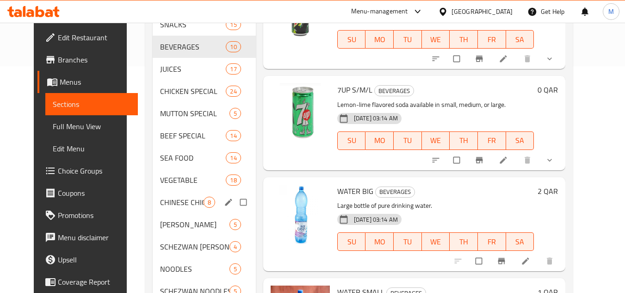
scroll to position [193, 0]
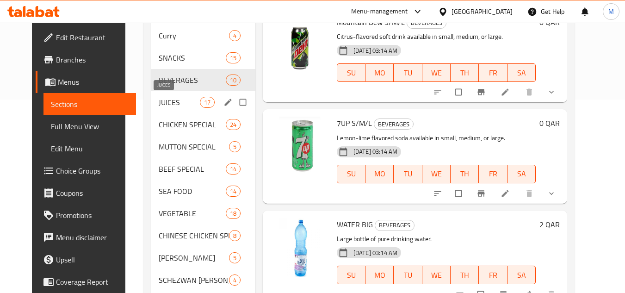
click at [162, 99] on span "JUICES" at bounding box center [179, 102] width 41 height 11
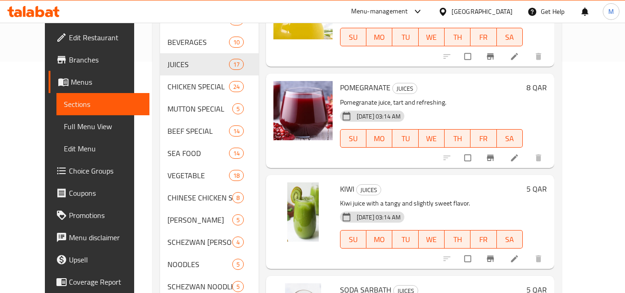
scroll to position [1260, 0]
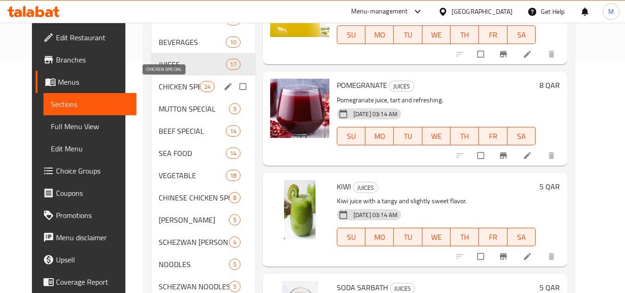
click at [159, 82] on span "CHICKEN SPECIAL" at bounding box center [179, 86] width 41 height 11
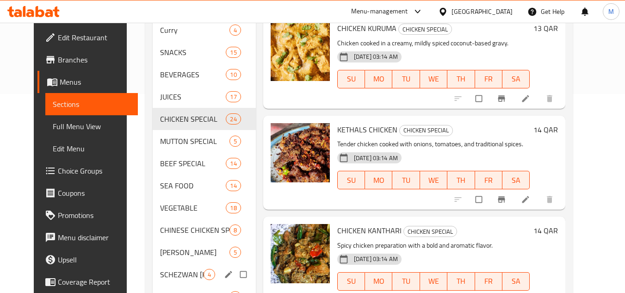
scroll to position [193, 0]
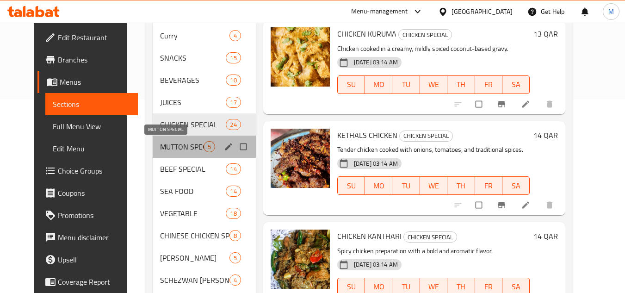
click at [160, 142] on span "MUTTON SPECIAL" at bounding box center [182, 146] width 44 height 11
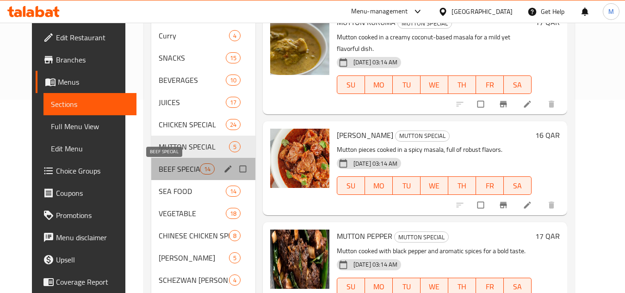
click at [159, 167] on span "BEEF SPECIAL" at bounding box center [179, 168] width 41 height 11
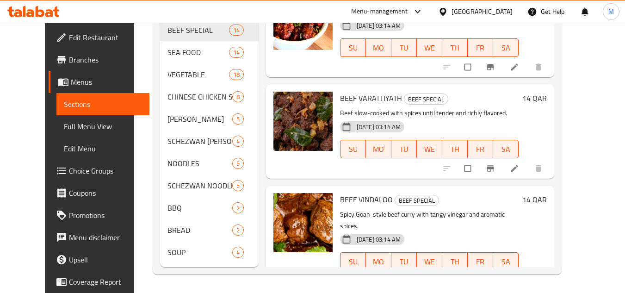
scroll to position [957, 0]
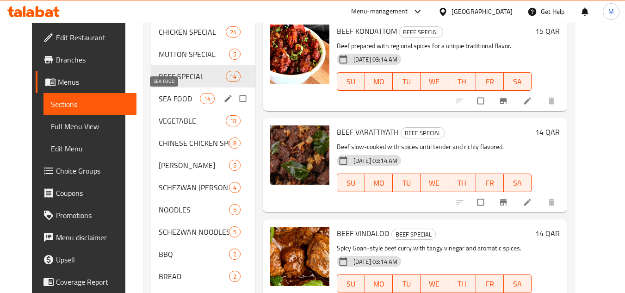
click at [159, 96] on span "SEA FOOD" at bounding box center [179, 98] width 41 height 11
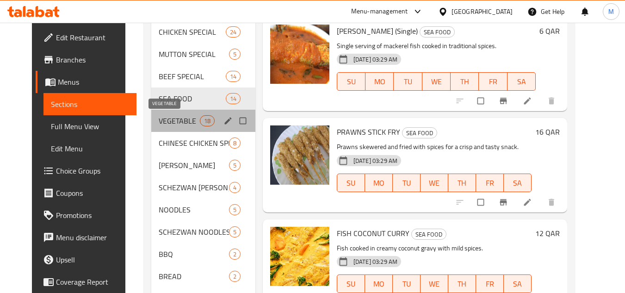
click at [184, 118] on span "VEGETABLE" at bounding box center [179, 120] width 41 height 11
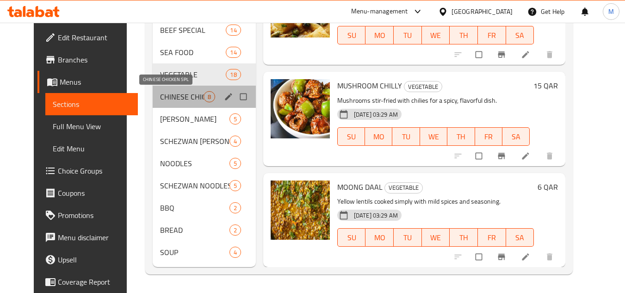
click at [160, 95] on span "CHINESE CHICKEN SPL" at bounding box center [182, 96] width 44 height 11
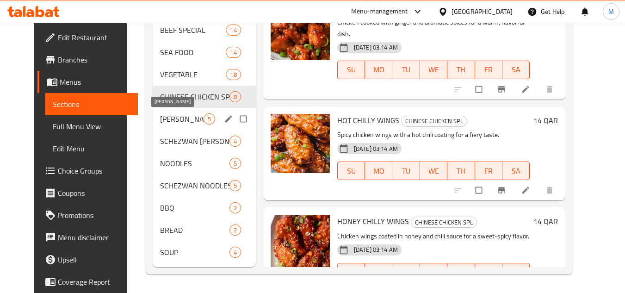
click at [174, 117] on span "[PERSON_NAME]" at bounding box center [182, 118] width 44 height 11
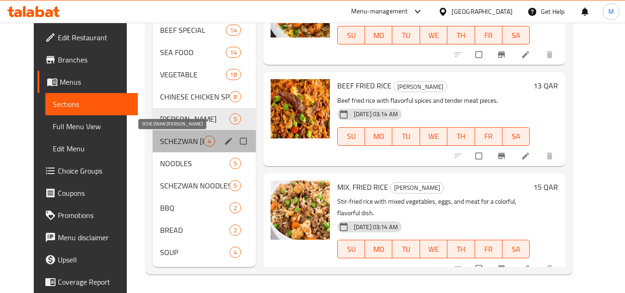
click at [179, 137] on span "SCHEZWAN [PERSON_NAME]" at bounding box center [182, 141] width 44 height 11
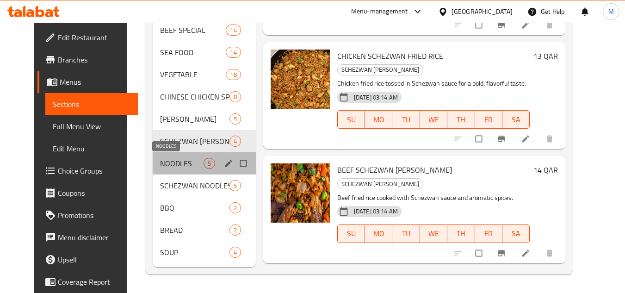
click at [163, 162] on span "NOODLES" at bounding box center [182, 163] width 44 height 11
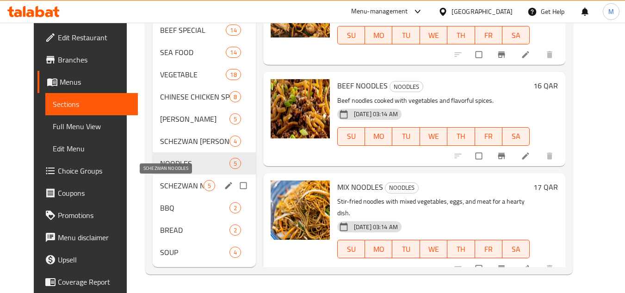
click at [168, 184] on span "SCHEZWAN NOODLES" at bounding box center [182, 185] width 44 height 11
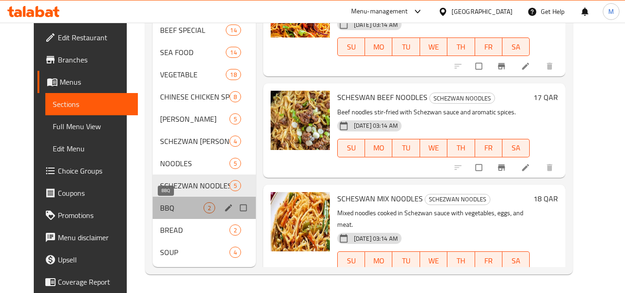
click at [160, 209] on span "BBQ" at bounding box center [182, 207] width 44 height 11
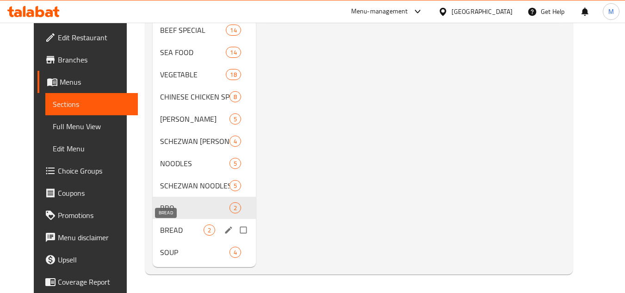
click at [167, 230] on span "BREAD" at bounding box center [182, 229] width 44 height 11
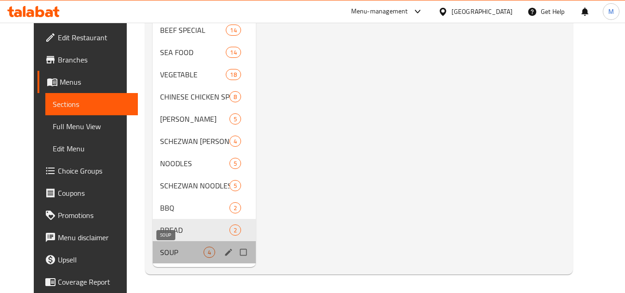
click at [166, 249] on span "SOUP" at bounding box center [182, 252] width 44 height 11
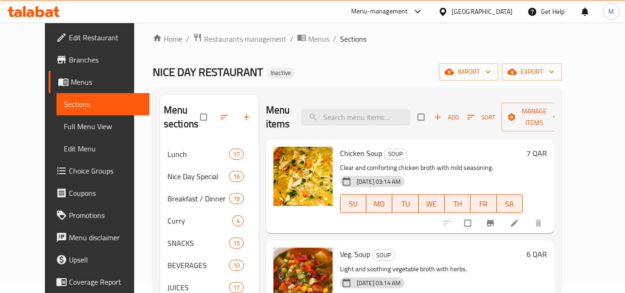
click at [64, 125] on span "Full Menu View" at bounding box center [103, 126] width 78 height 11
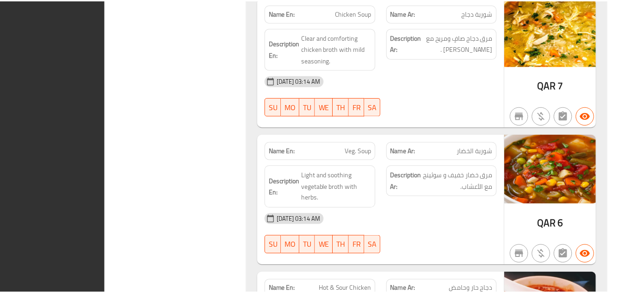
scroll to position [30655, 0]
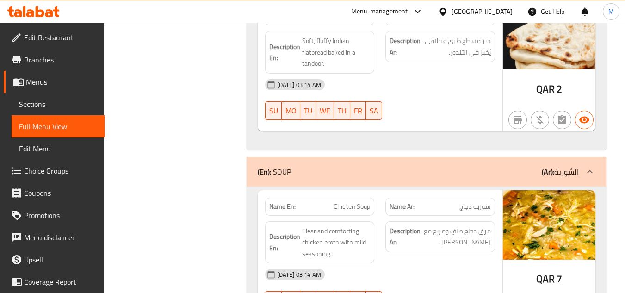
click at [48, 85] on span "Menus" at bounding box center [61, 81] width 71 height 11
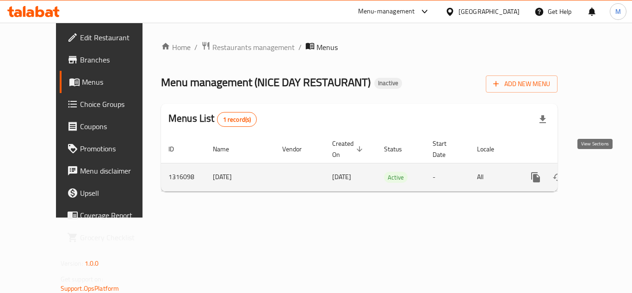
click at [598, 172] on icon "enhanced table" at bounding box center [602, 177] width 11 height 11
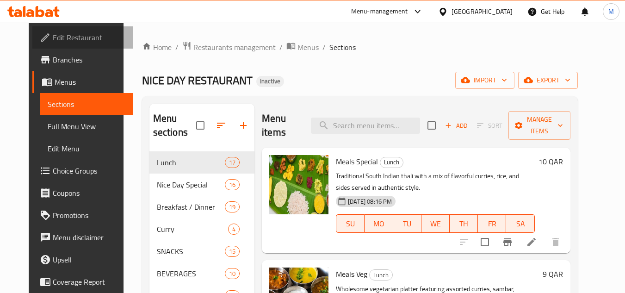
click at [74, 38] on span "Edit Restaurant" at bounding box center [89, 37] width 73 height 11
